Goal: Download file/media

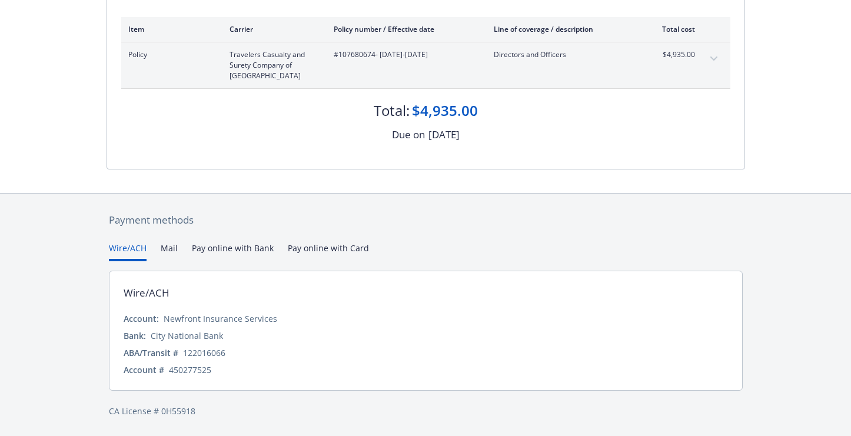
scroll to position [158, 0]
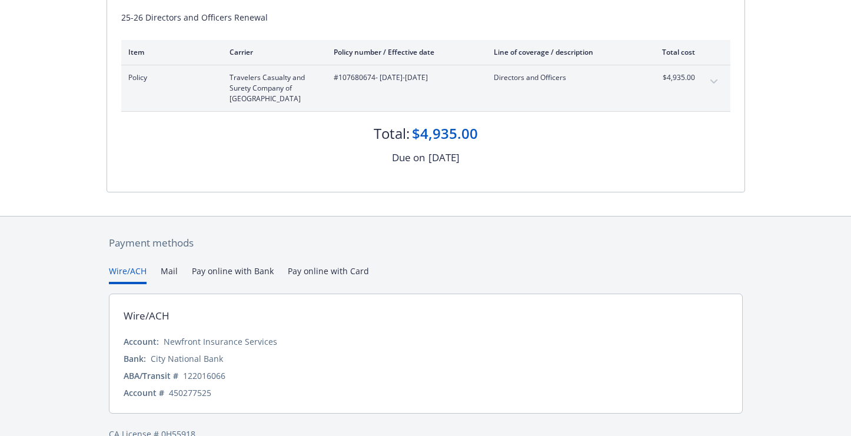
click at [330, 251] on div "Payment methods Wire/ACH Mail Pay online with Bank Pay online with Card Wire/AC…" at bounding box center [426, 338] width 639 height 243
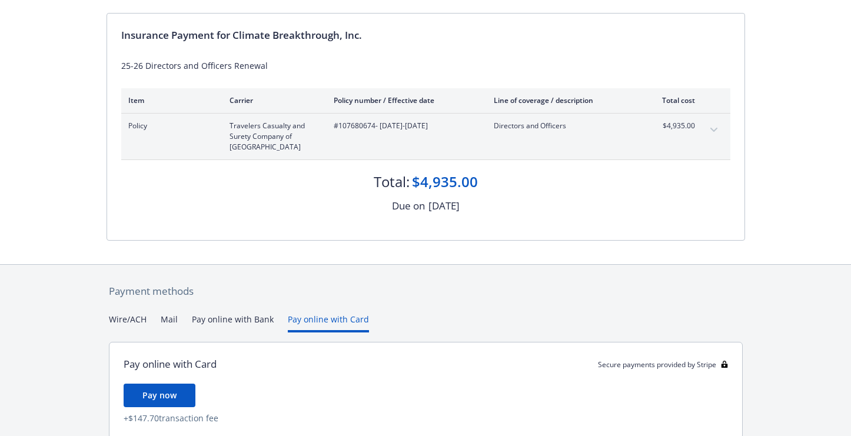
scroll to position [0, 0]
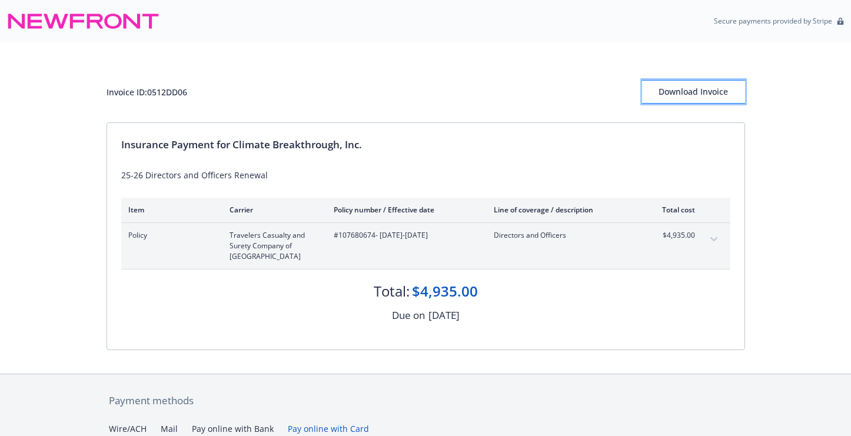
click at [706, 94] on div "Download Invoice" at bounding box center [693, 92] width 103 height 22
